Goal: Information Seeking & Learning: Learn about a topic

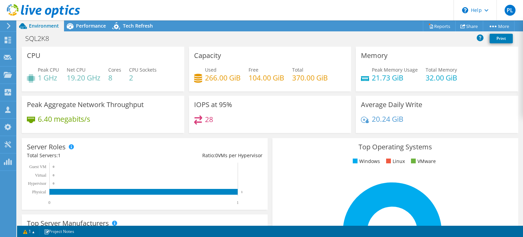
click at [89, 18] on header "PL Channel Partner Philippe Lefebvre philippe.lefebvre@cdw.ca CDW My Profile Lo…" at bounding box center [261, 10] width 523 height 20
click at [86, 24] on span "Performance" at bounding box center [91, 25] width 30 height 6
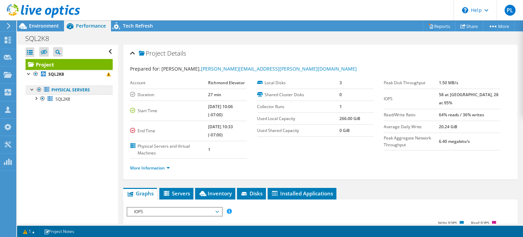
click at [60, 89] on link "Physical Servers" at bounding box center [69, 89] width 87 height 9
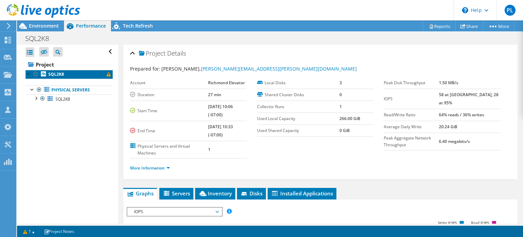
click at [58, 75] on b "SQL2K8" at bounding box center [56, 74] width 16 height 6
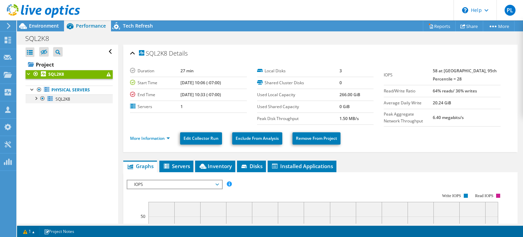
click at [34, 97] on div at bounding box center [35, 97] width 7 height 7
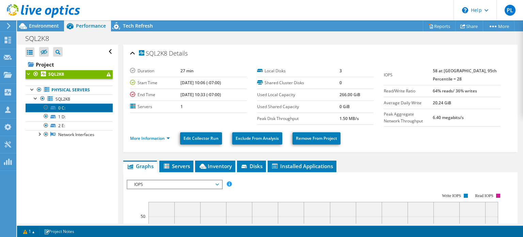
click at [60, 111] on link "0 C:" at bounding box center [69, 107] width 87 height 9
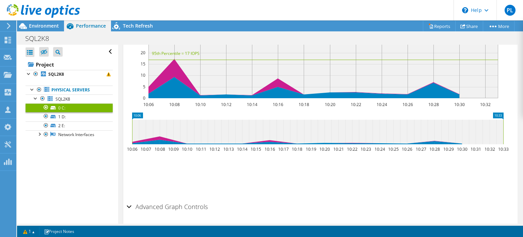
scroll to position [232, 0]
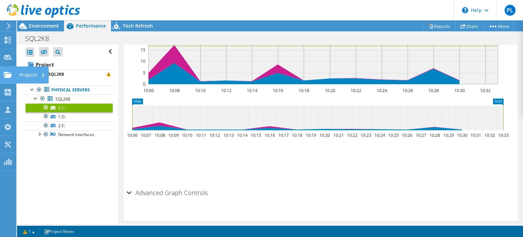
click at [5, 73] on icon at bounding box center [8, 75] width 8 height 6
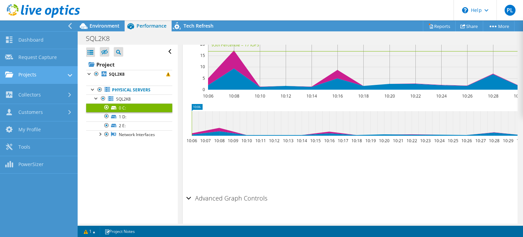
scroll to position [234, 0]
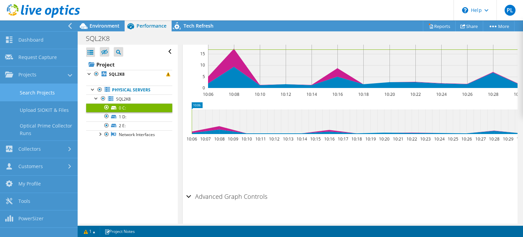
click at [31, 90] on link "Search Projects" at bounding box center [39, 92] width 78 height 17
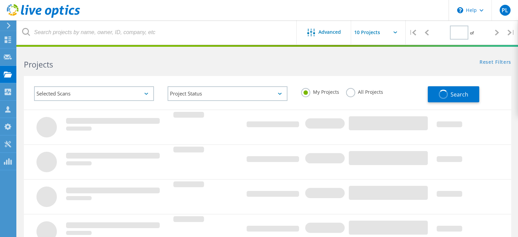
type input "1"
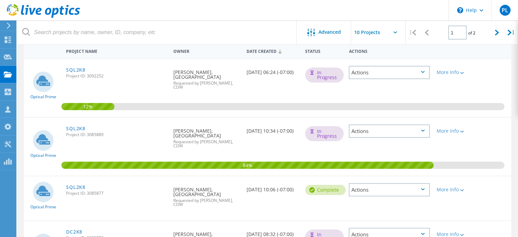
scroll to position [68, 0]
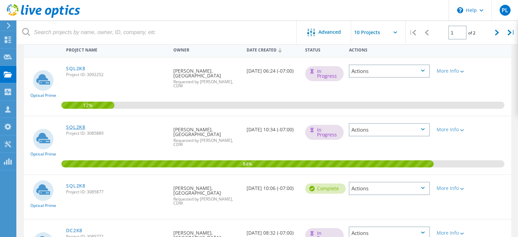
click at [80, 126] on link "SQL2K8" at bounding box center [75, 127] width 19 height 5
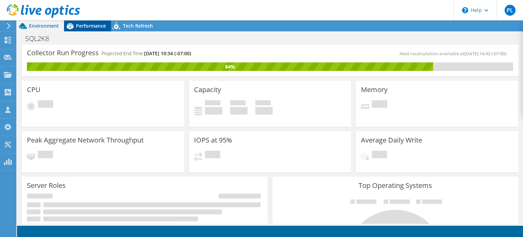
click at [94, 26] on span "Performance" at bounding box center [91, 25] width 30 height 6
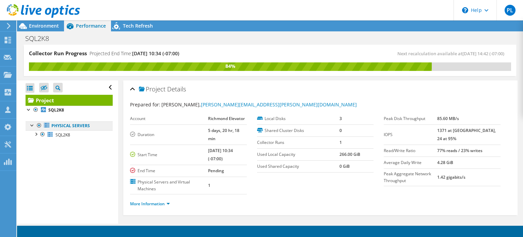
click at [65, 127] on link "Physical Servers" at bounding box center [69, 125] width 87 height 9
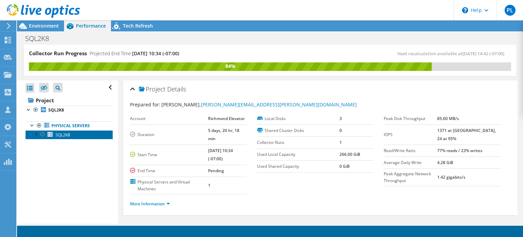
click at [61, 135] on span "SQL2K8" at bounding box center [63, 135] width 15 height 6
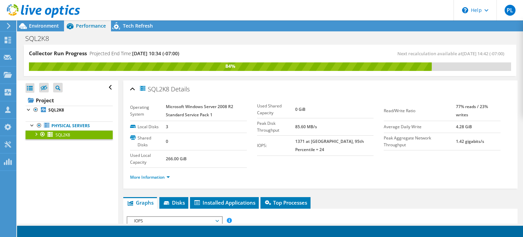
click at [37, 132] on div at bounding box center [35, 133] width 7 height 7
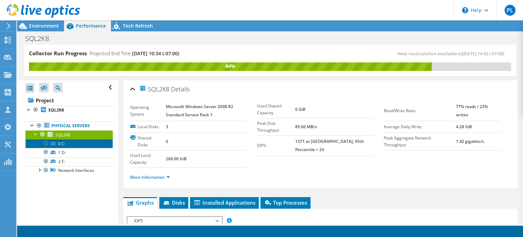
click at [57, 141] on link "0 C:" at bounding box center [69, 143] width 87 height 9
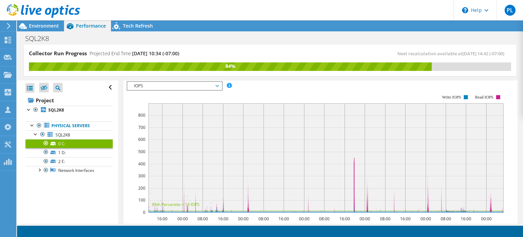
scroll to position [102, 0]
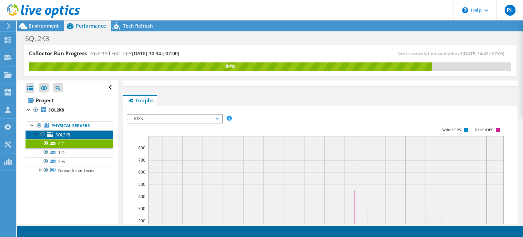
click at [71, 132] on link "SQL2K8" at bounding box center [69, 134] width 87 height 9
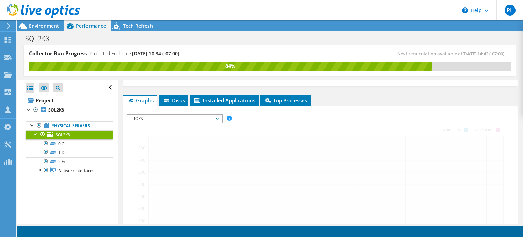
scroll to position [109, 0]
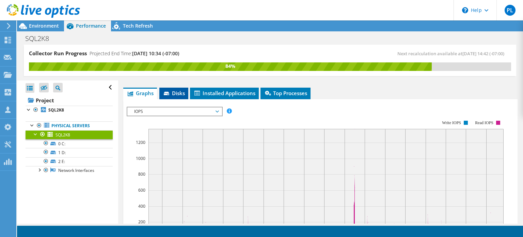
click at [183, 94] on span "Disks" at bounding box center [174, 93] width 22 height 7
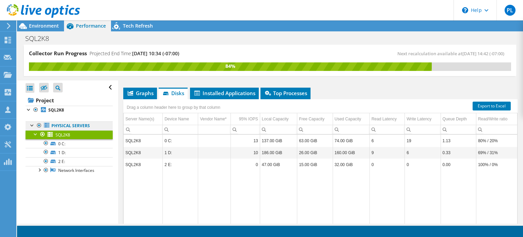
click at [66, 124] on link "Physical Servers" at bounding box center [69, 125] width 87 height 9
click at [50, 109] on b "SQL2K8" at bounding box center [56, 110] width 16 height 6
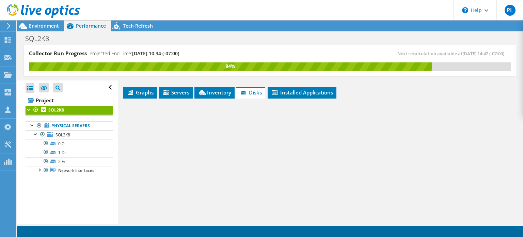
scroll to position [109, 0]
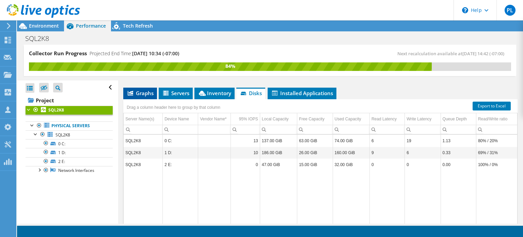
click at [139, 90] on span "Graphs" at bounding box center [140, 93] width 27 height 7
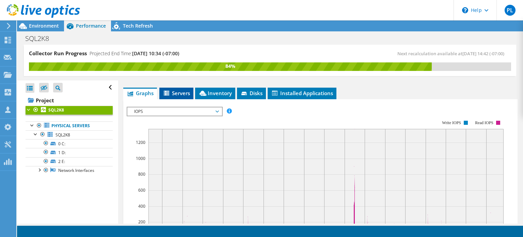
click at [176, 93] on span "Servers" at bounding box center [176, 93] width 27 height 7
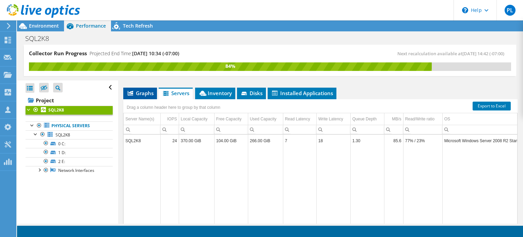
click at [138, 92] on span "Graphs" at bounding box center [140, 93] width 27 height 7
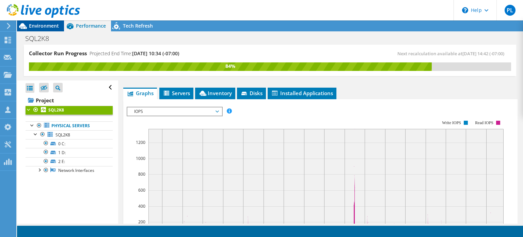
click at [38, 26] on span "Environment" at bounding box center [44, 25] width 30 height 6
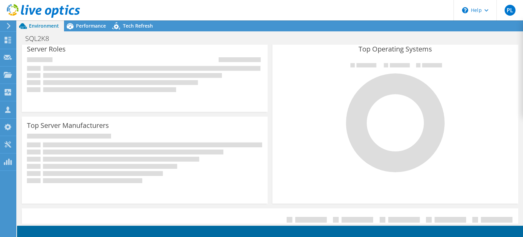
scroll to position [204, 0]
